Goal: Answer question/provide support

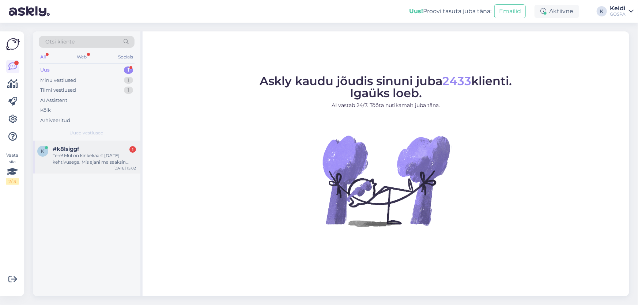
click at [113, 148] on div "#k8lsiggf 1" at bounding box center [94, 149] width 83 height 7
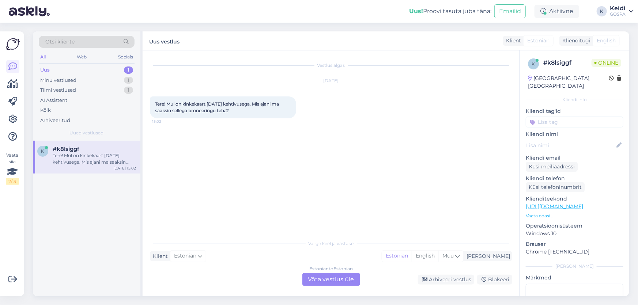
click at [348, 272] on div "Estonian to Estonian" at bounding box center [330, 269] width 43 height 7
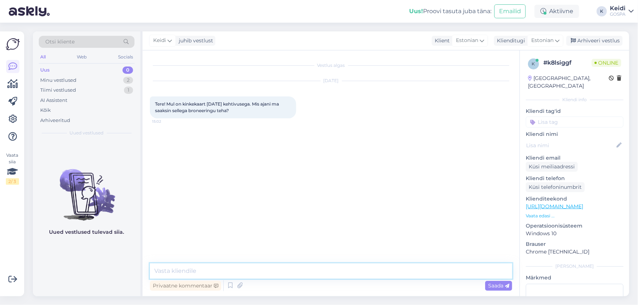
click at [213, 273] on textarea at bounding box center [331, 271] width 362 height 15
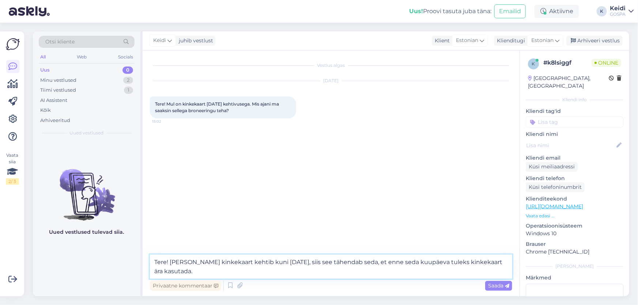
type textarea "Tere! [PERSON_NAME] kinkekaart kehtib kuni [DATE], siis see tähendab seda, et e…"
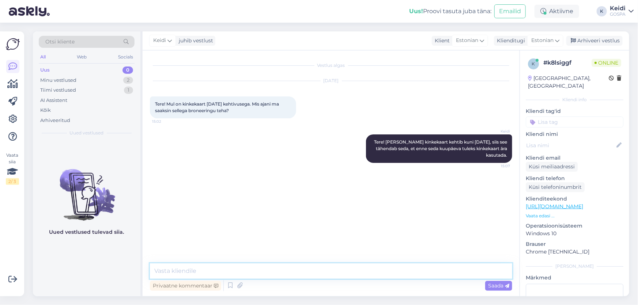
type textarea "K"
type textarea "p"
type textarea "[PERSON_NAME] kehtivusaega on kinkekaart kehtetu."
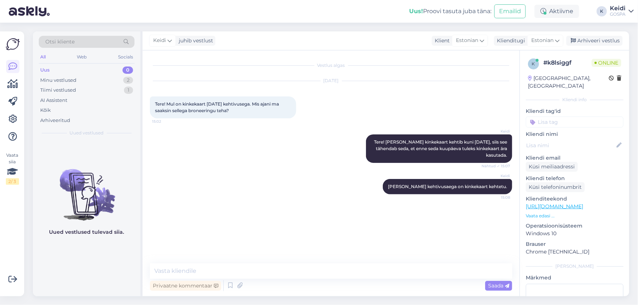
click at [425, 78] on div "[DATE]" at bounding box center [331, 80] width 362 height 7
click at [277, 128] on div "Keidi Tere! [PERSON_NAME] kinkekaart kehtib kuni [DATE], siis see tähendab seda…" at bounding box center [331, 148] width 362 height 45
